Goal: Task Accomplishment & Management: Use online tool/utility

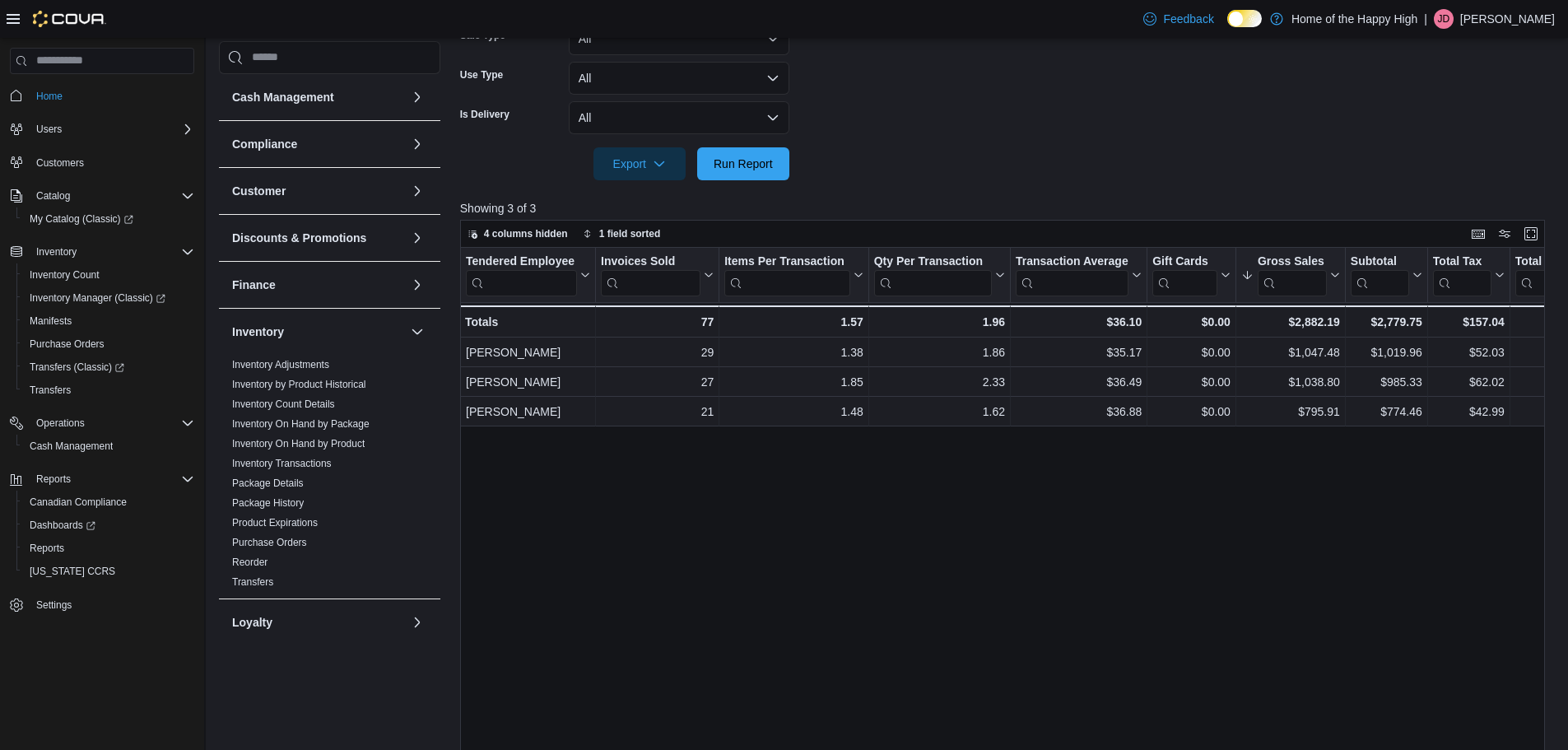
scroll to position [544, 0]
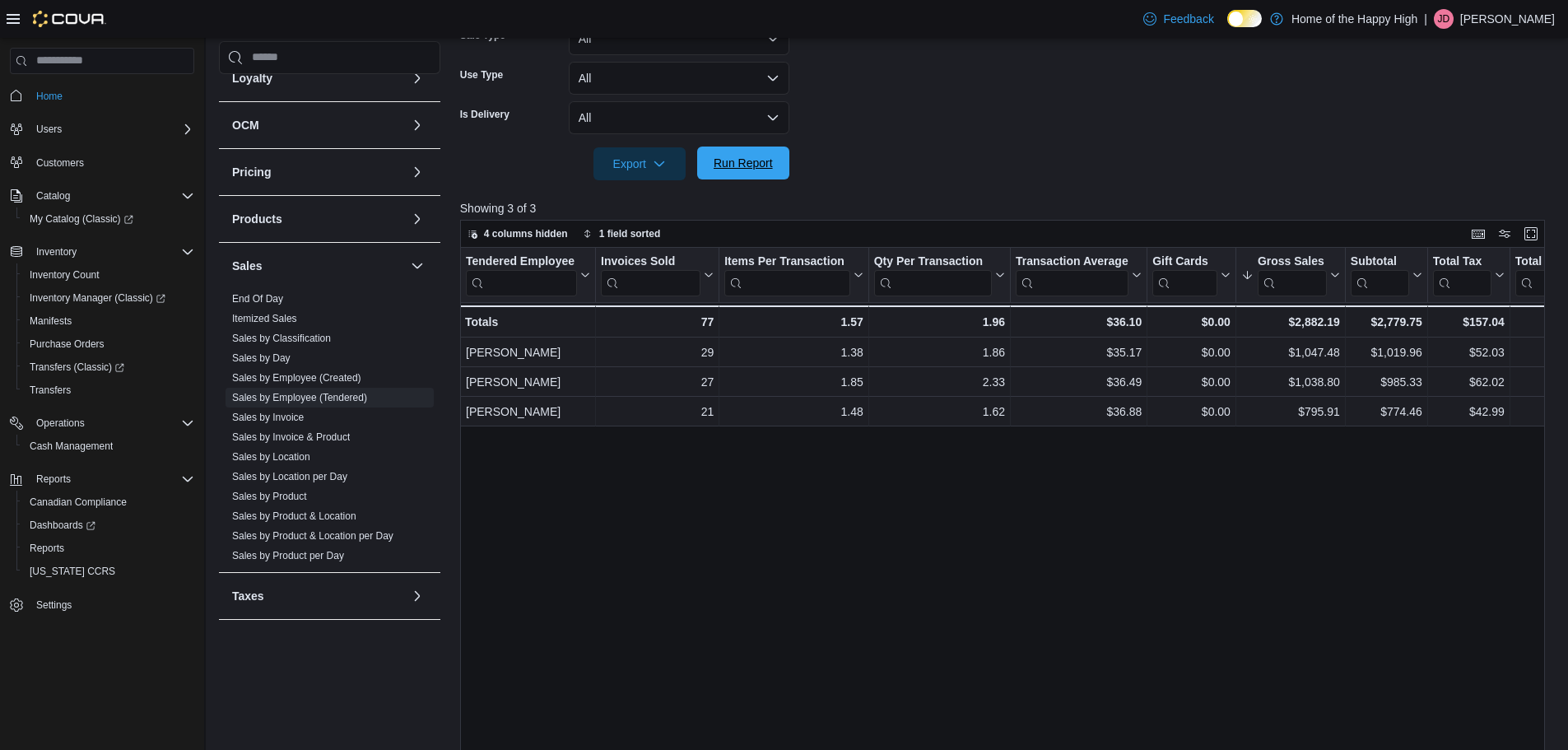
click at [776, 158] on span "Run Report" at bounding box center [743, 163] width 72 height 33
drag, startPoint x: 757, startPoint y: 154, endPoint x: 914, endPoint y: 165, distance: 157.4
click at [757, 154] on span "Run Report" at bounding box center [743, 164] width 72 height 33
click at [729, 157] on span "Run Report" at bounding box center [743, 162] width 59 height 16
click at [94, 443] on span "Cash Management" at bounding box center [71, 445] width 83 height 13
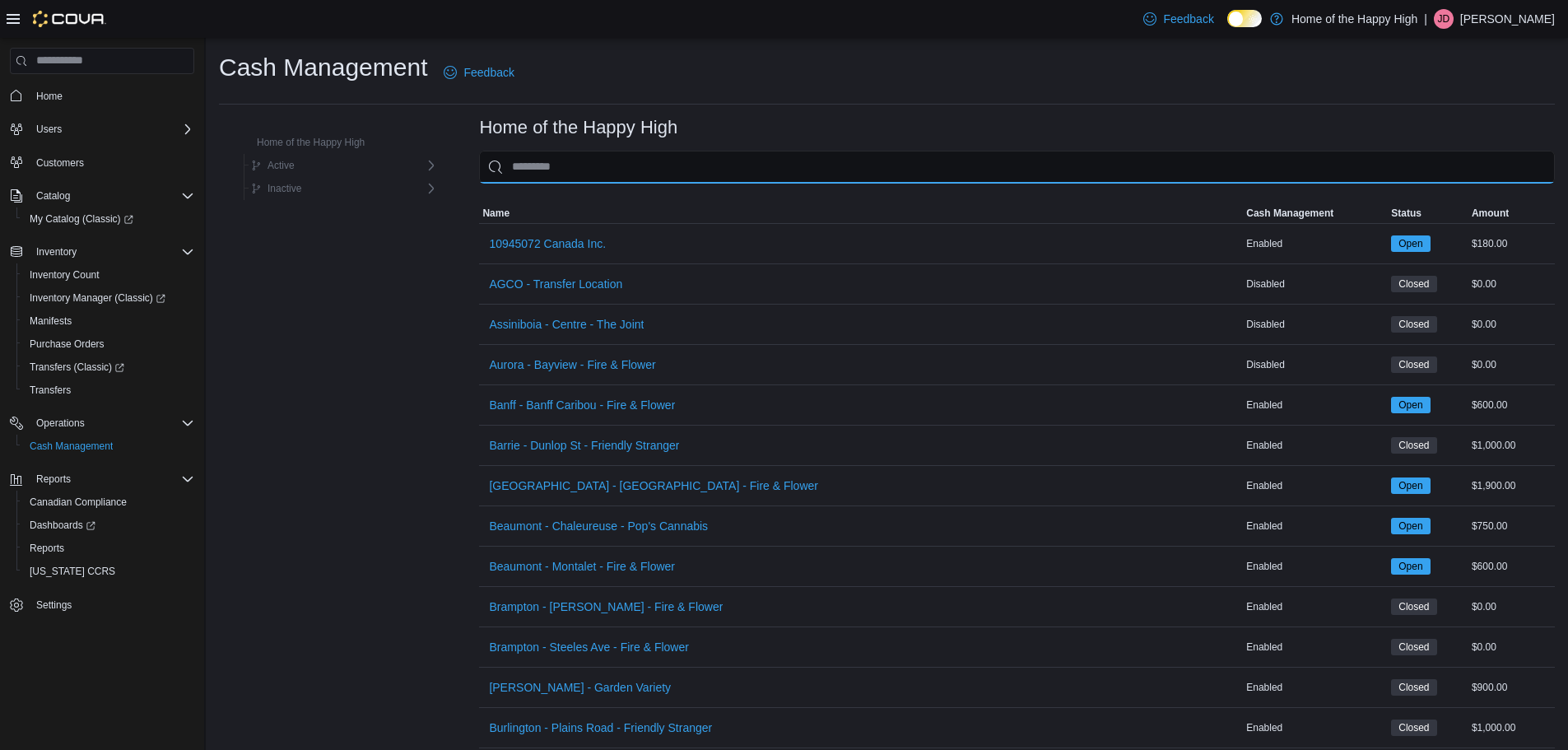
click at [574, 160] on input "This is a search bar. As you type, the results lower in the page will automatic…" at bounding box center [1017, 168] width 1076 height 33
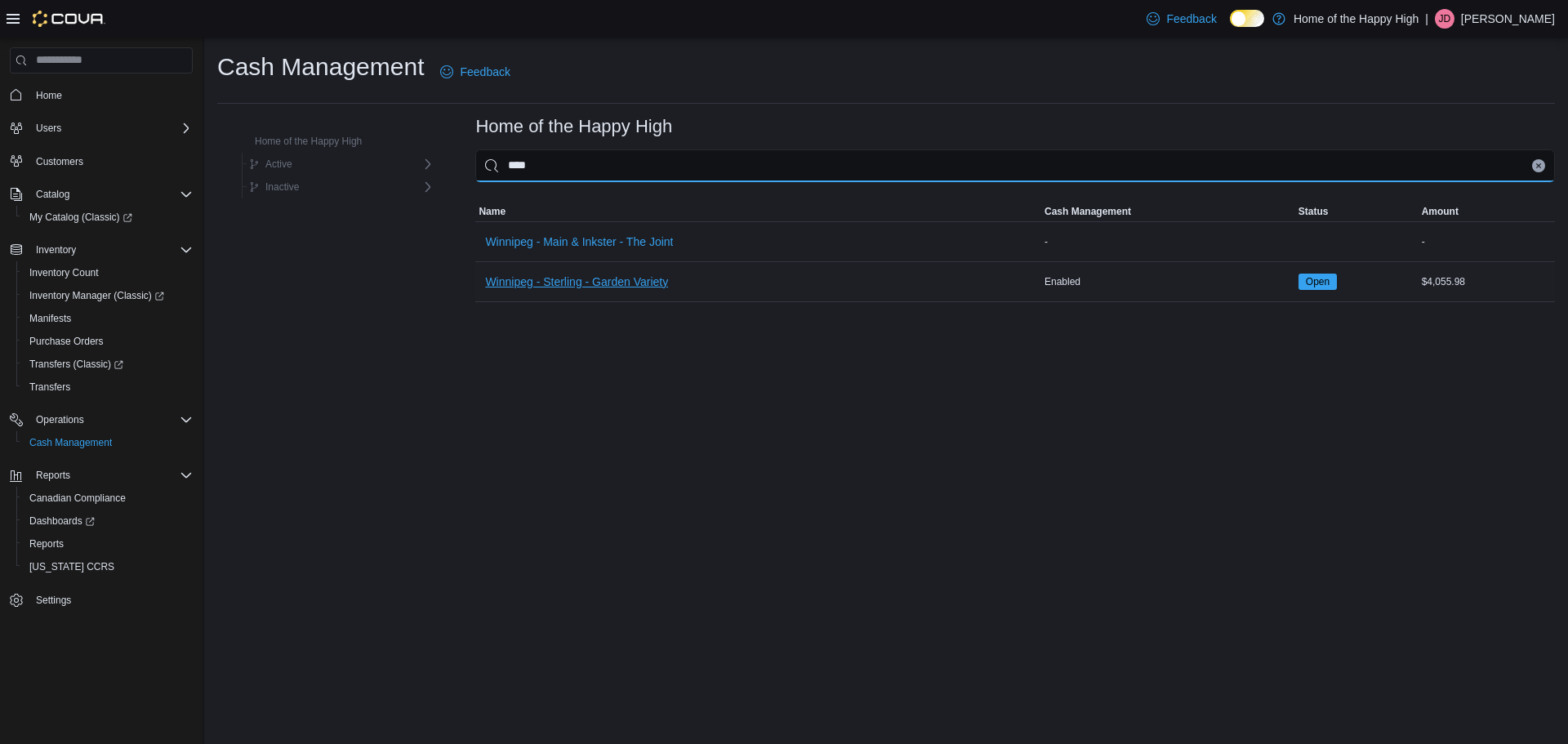
type input "****"
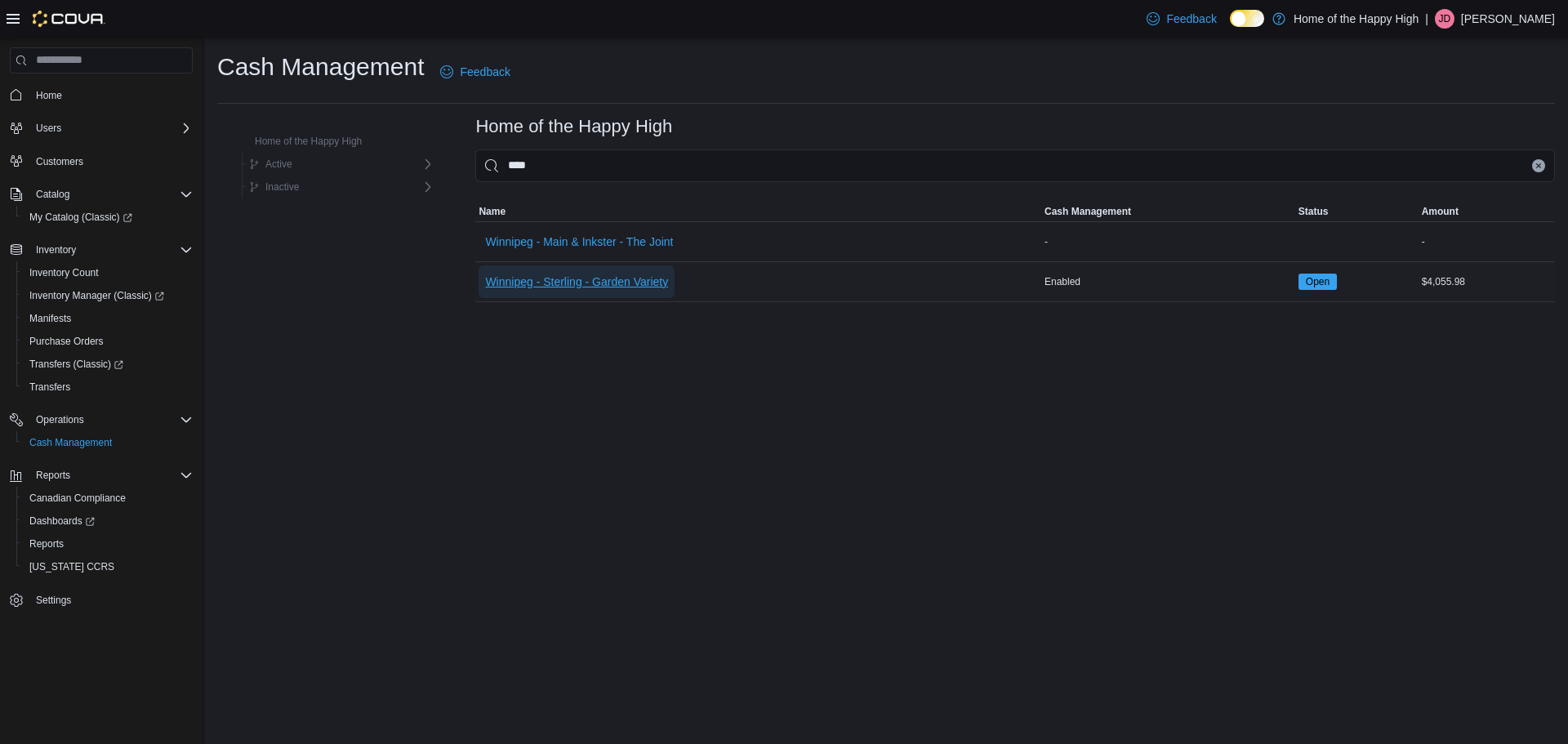
click at [595, 283] on span "Winnipeg - Sterling - Garden Variety" at bounding box center [576, 282] width 183 height 16
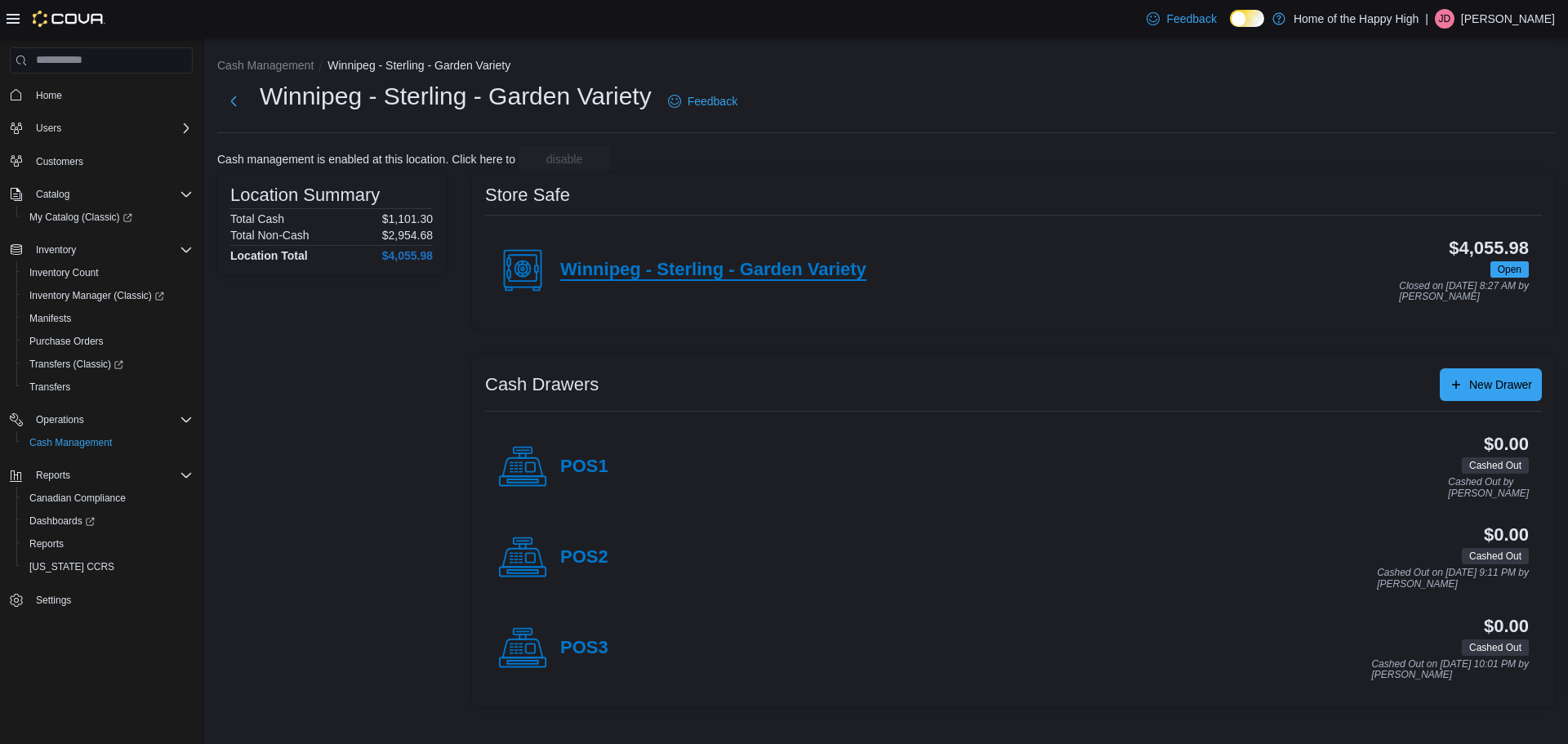
click at [772, 261] on h4 "Winnipeg - Sterling - Garden Variety" at bounding box center [713, 270] width 307 height 22
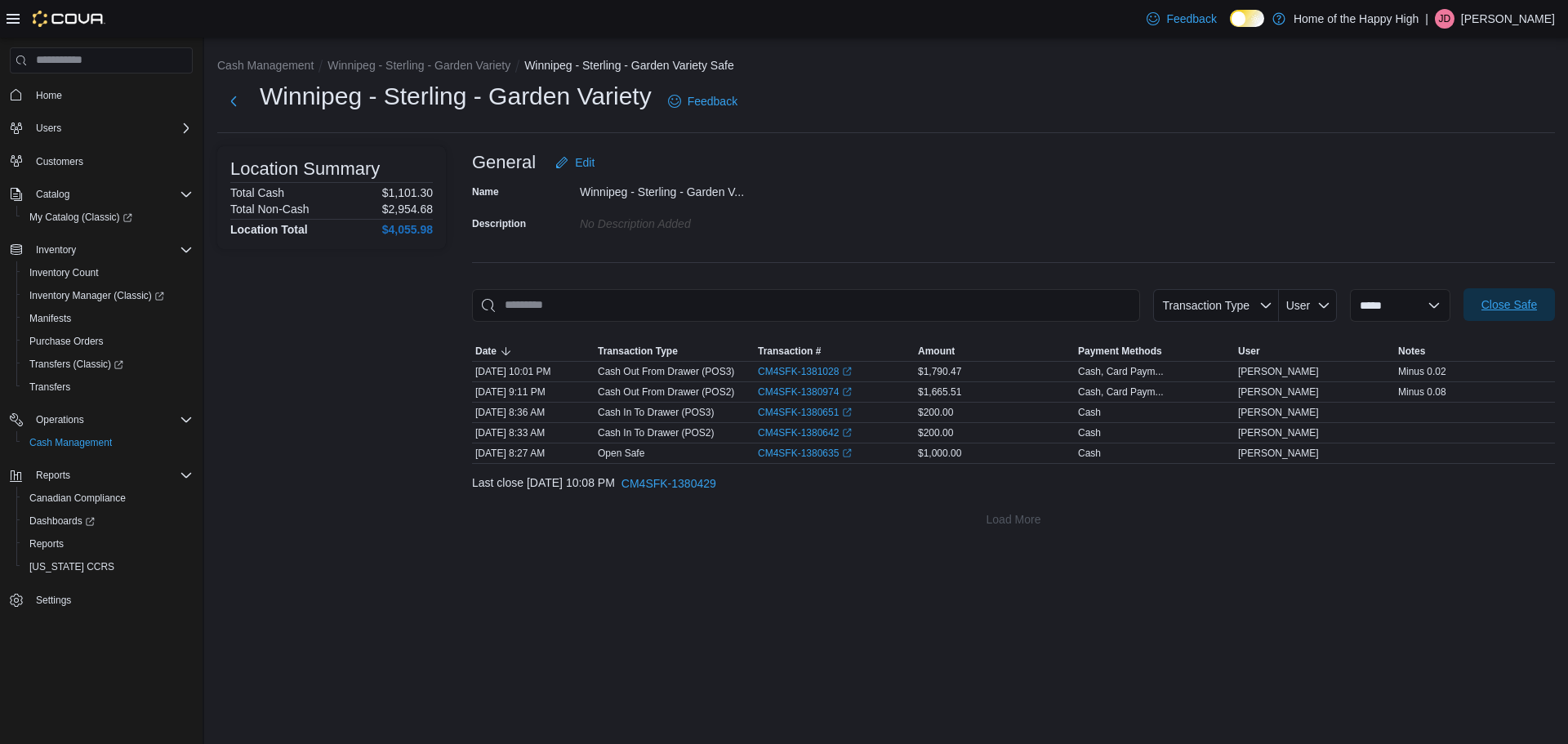
click at [1519, 308] on span "Close Safe" at bounding box center [1509, 304] width 55 height 16
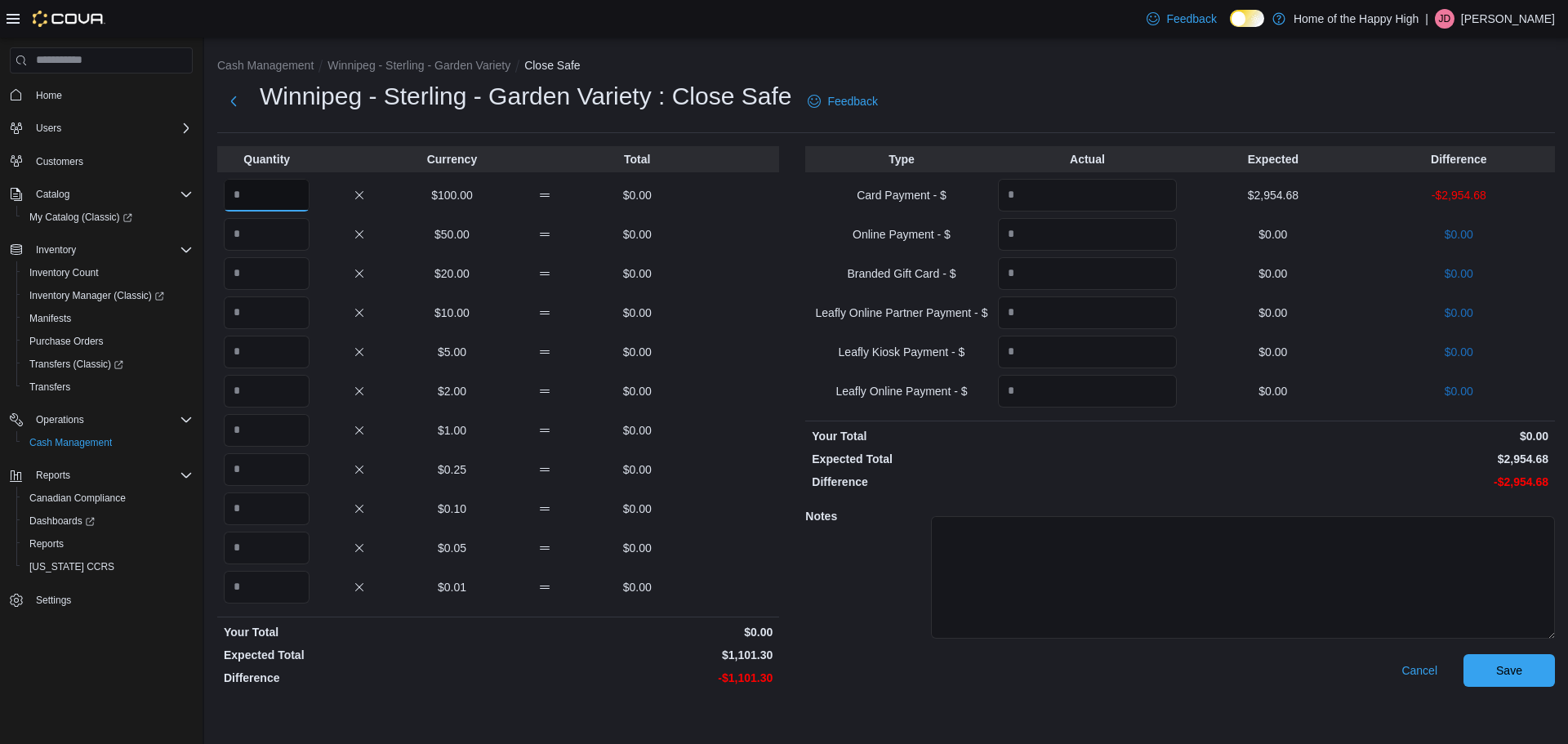
click at [258, 200] on input "Quantity" at bounding box center [267, 195] width 86 height 33
type input "**"
click at [267, 236] on input "Quantity" at bounding box center [267, 234] width 86 height 33
type input "*"
click at [263, 428] on input "Quantity" at bounding box center [267, 431] width 86 height 33
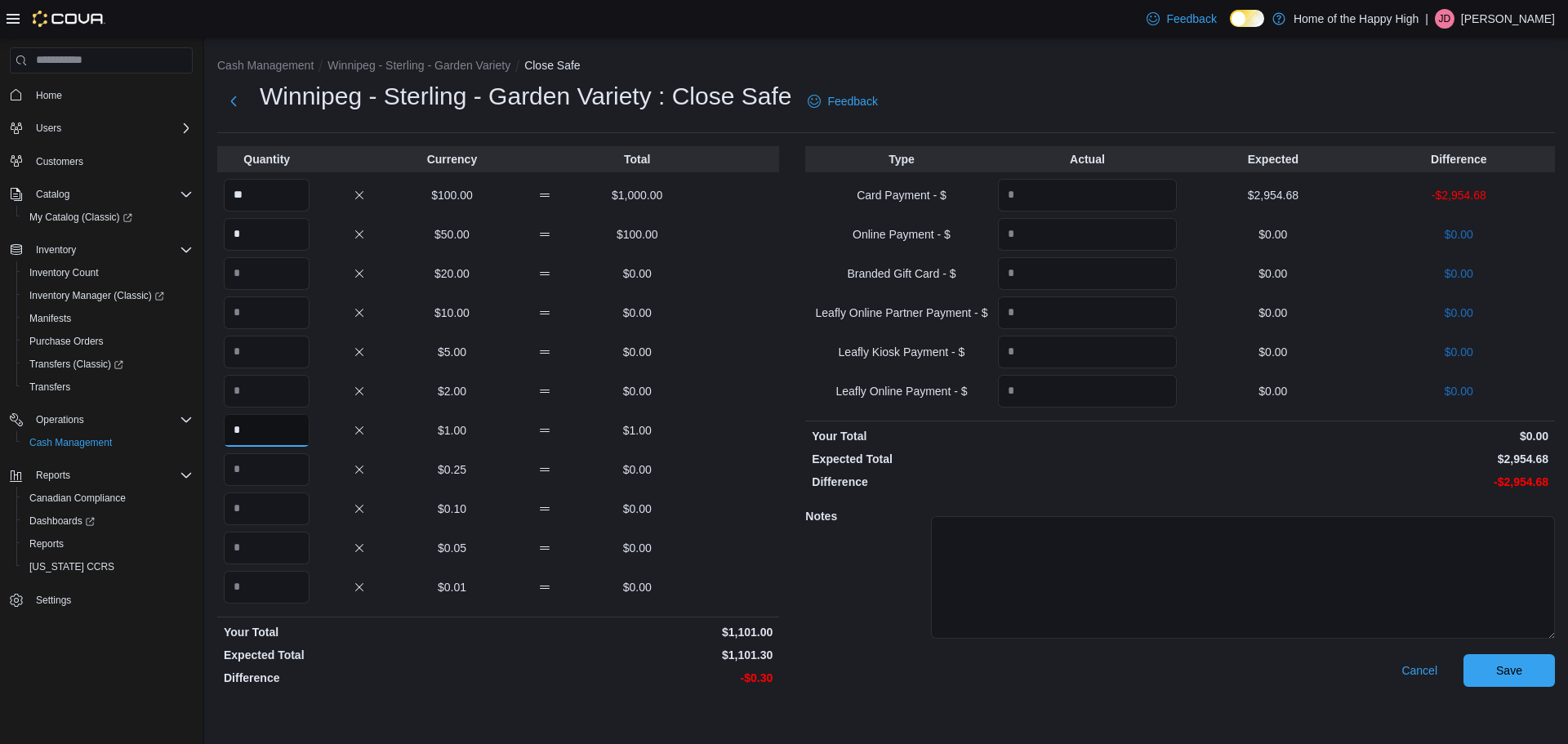
type input "*"
click at [251, 467] on input "Quantity" at bounding box center [267, 469] width 86 height 33
type input "*"
click at [251, 550] on input "Quantity" at bounding box center [267, 548] width 86 height 33
type input "*"
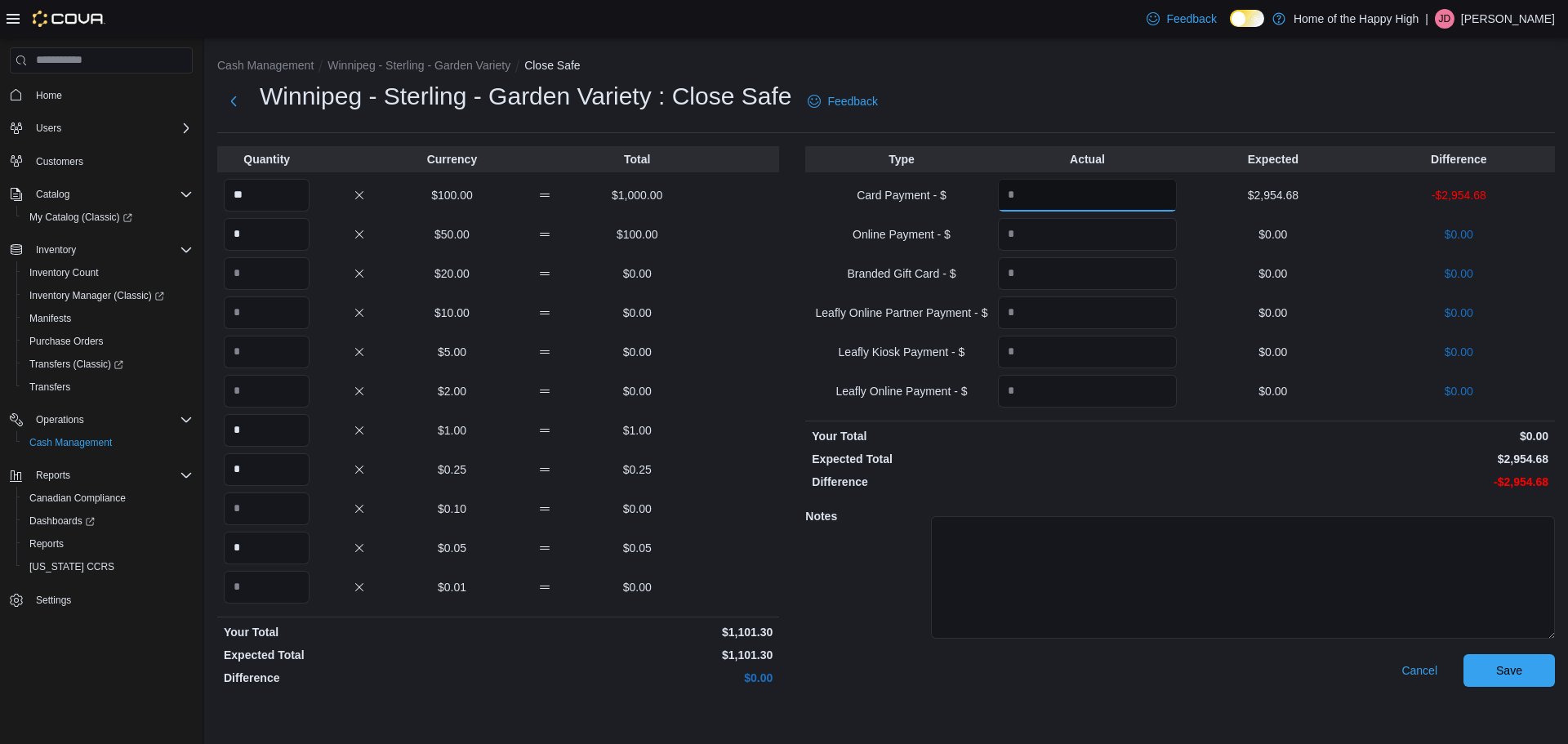
click at [1046, 189] on input "Quantity" at bounding box center [1088, 195] width 179 height 33
type input "*******"
click at [1489, 670] on span "Save" at bounding box center [1509, 670] width 71 height 33
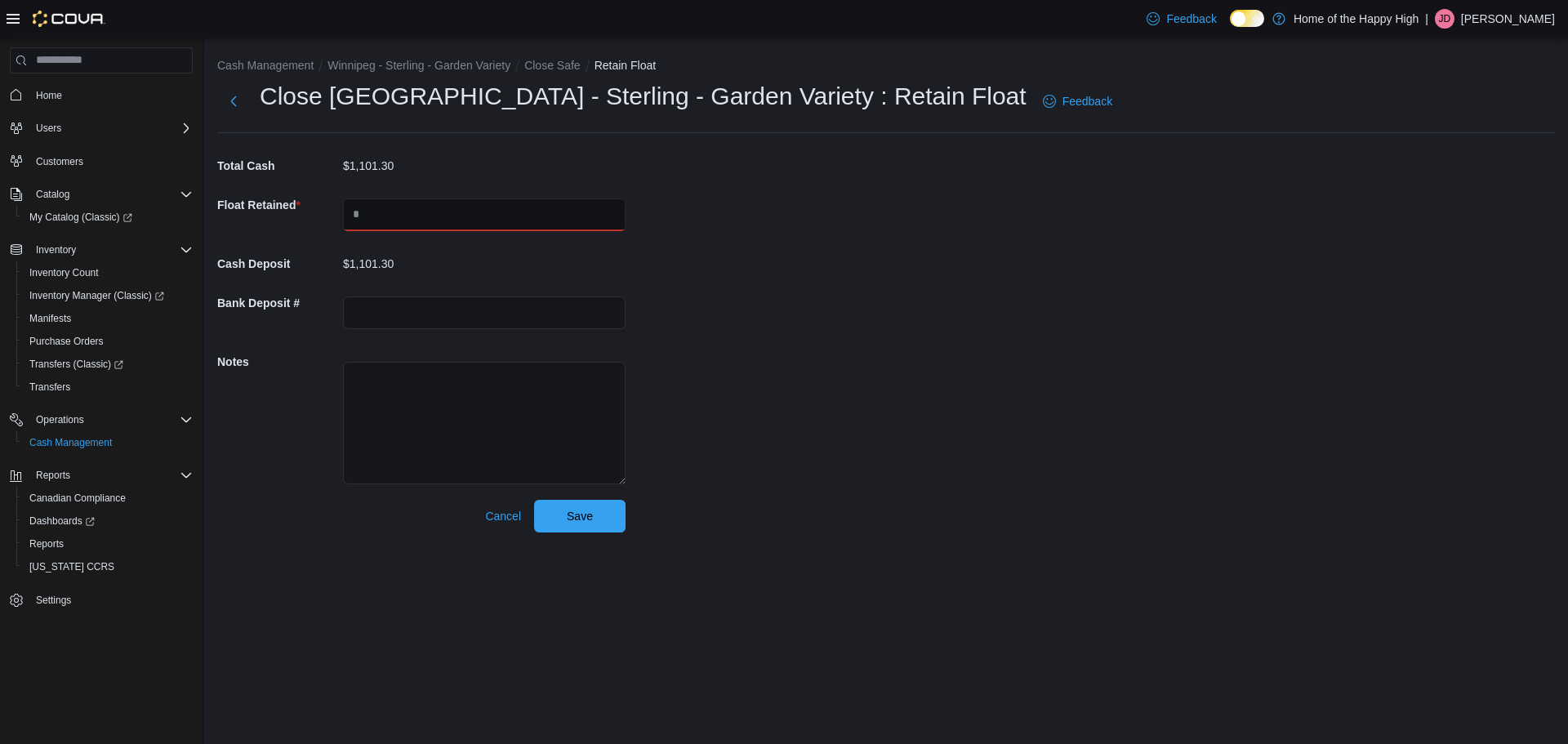
click at [511, 208] on input "text" at bounding box center [484, 214] width 282 height 33
type input "****"
click at [586, 524] on span "Save" at bounding box center [579, 515] width 71 height 33
